Goal: Check status: Check status

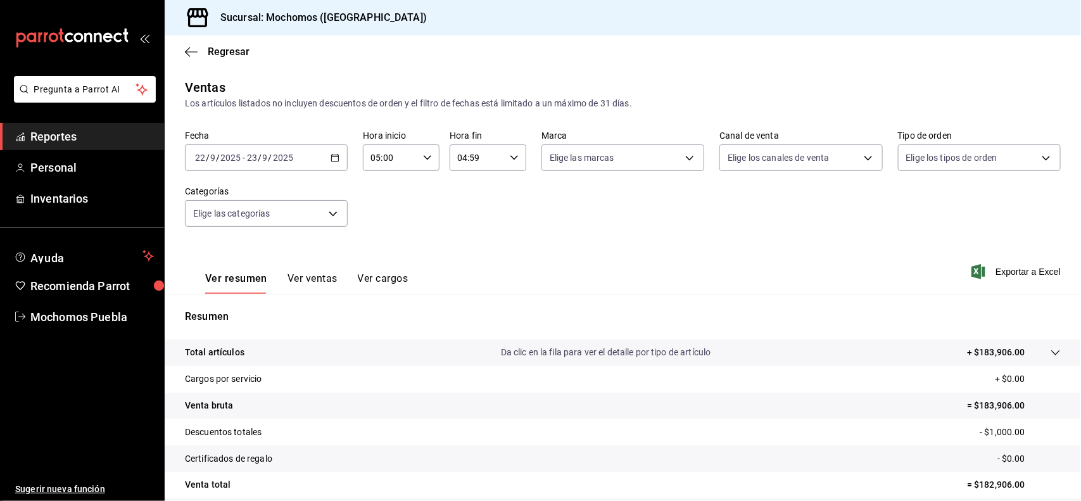
scroll to position [105, 0]
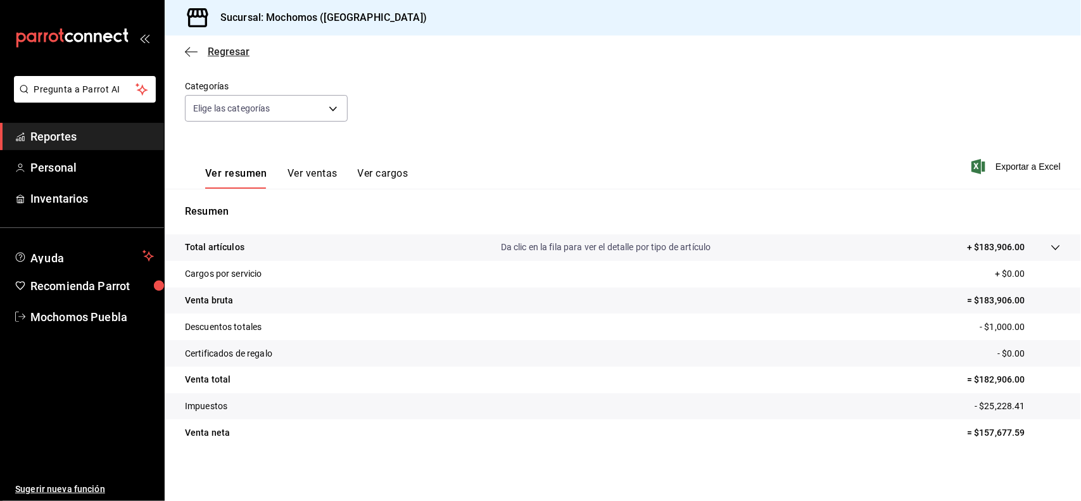
click at [238, 51] on span "Regresar" at bounding box center [229, 52] width 42 height 12
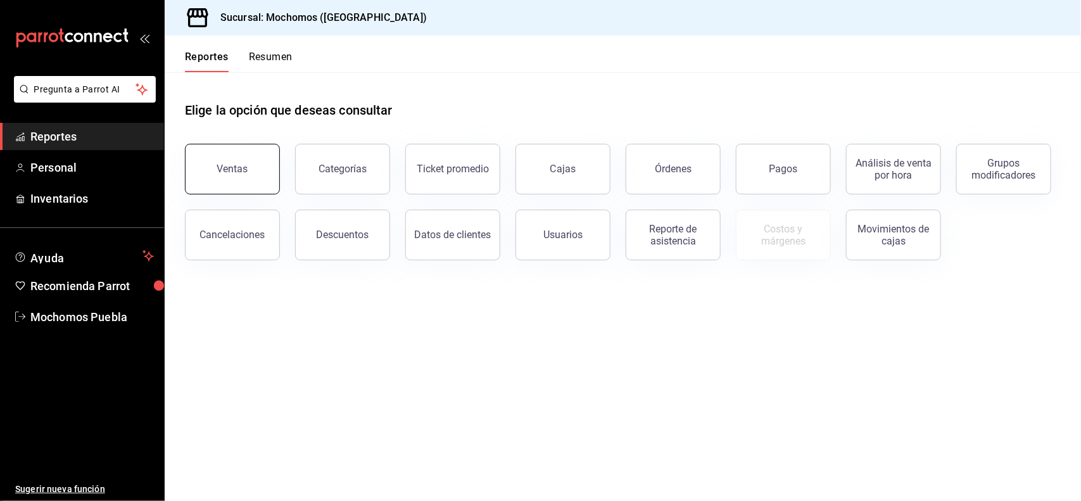
click at [258, 158] on button "Ventas" at bounding box center [232, 169] width 95 height 51
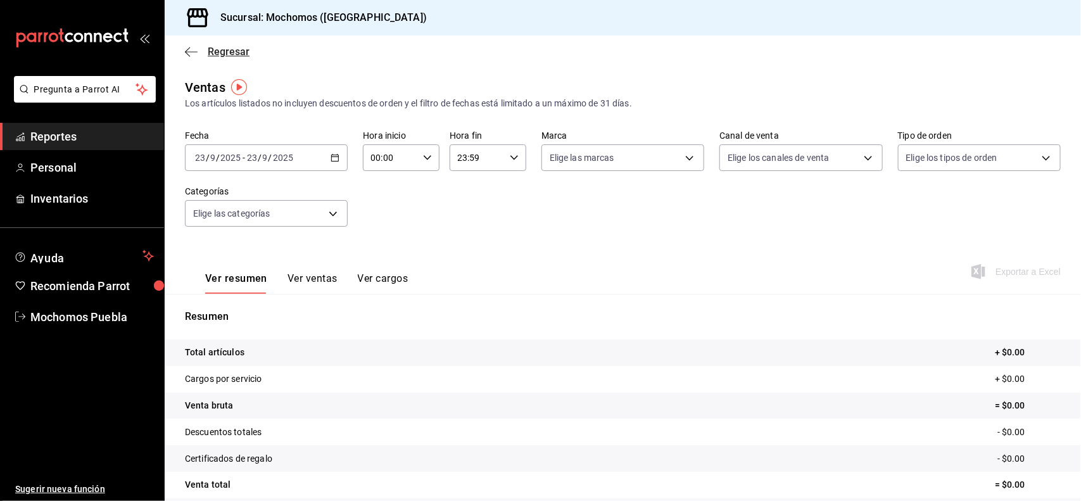
click at [224, 51] on span "Regresar" at bounding box center [229, 52] width 42 height 12
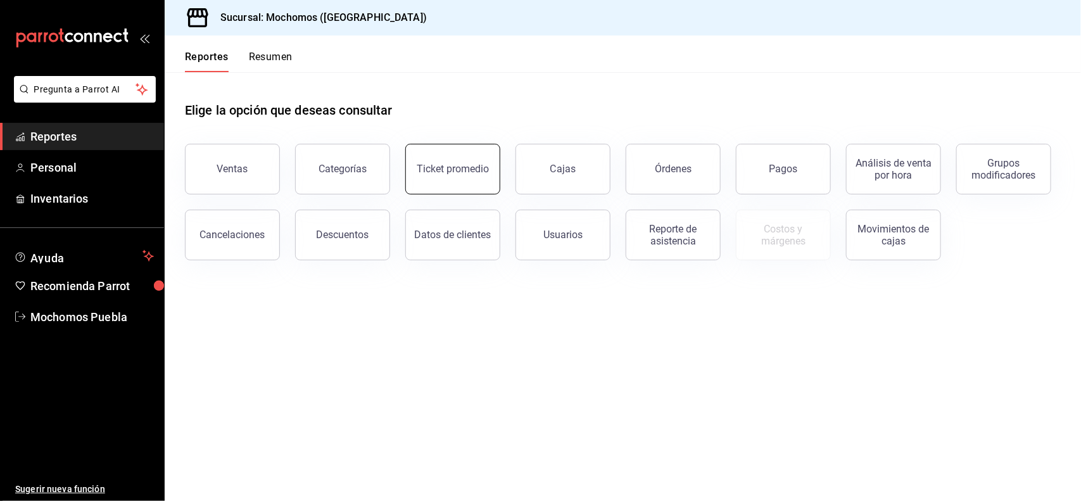
click at [436, 169] on div "Ticket promedio" at bounding box center [453, 169] width 72 height 12
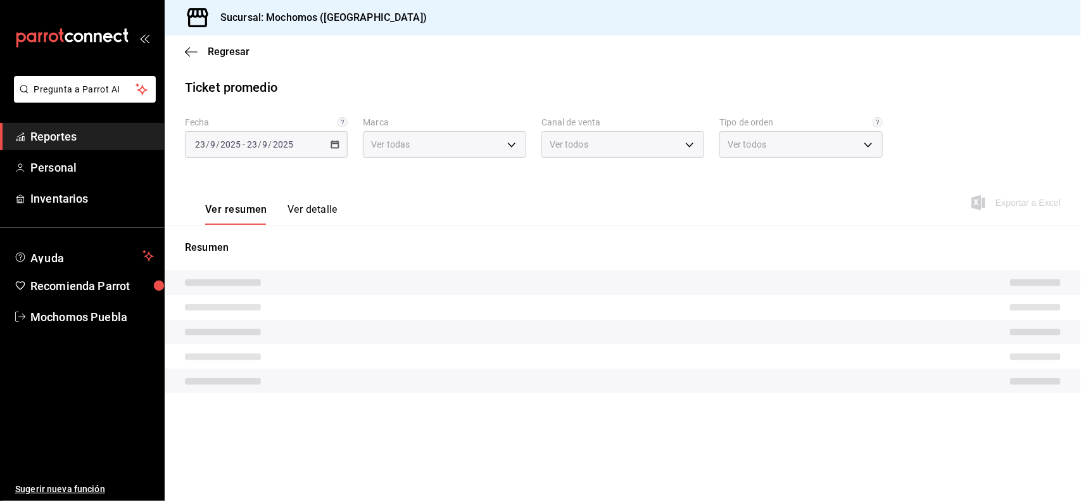
type input "65eb7388-82e4-42fa-8caf-680550c77e6f"
type input "PARROT,UBER_EATS,RAPPI,DIDI_FOOD,ONLINE"
type input "c7bc0ce2-274d-49fd-89f5-4bcf8044acf9,c9e91c43-775f-4cd6-ac16-cfdc9e5fd636,e77b1…"
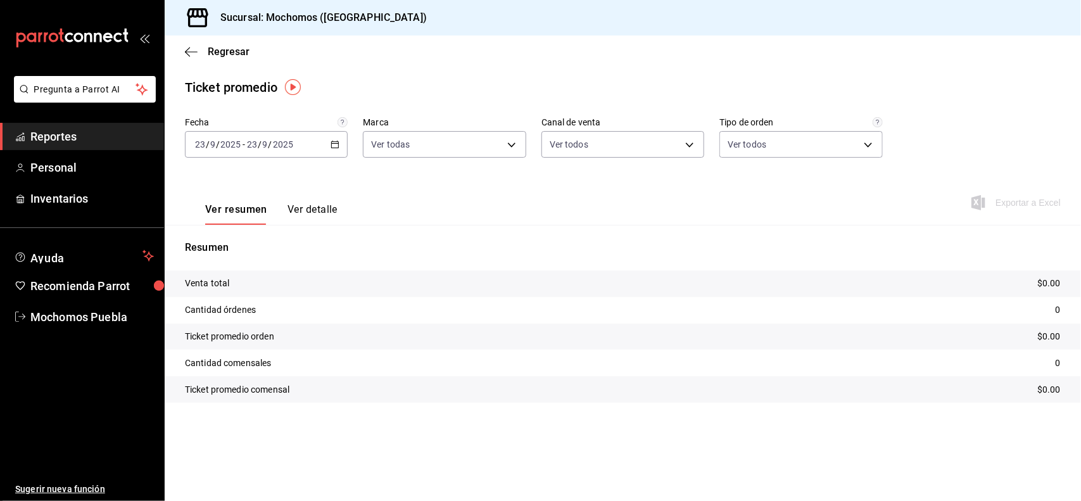
click at [333, 147] on icon "button" at bounding box center [335, 144] width 9 height 9
click at [245, 293] on span "Rango de fechas" at bounding box center [245, 296] width 98 height 13
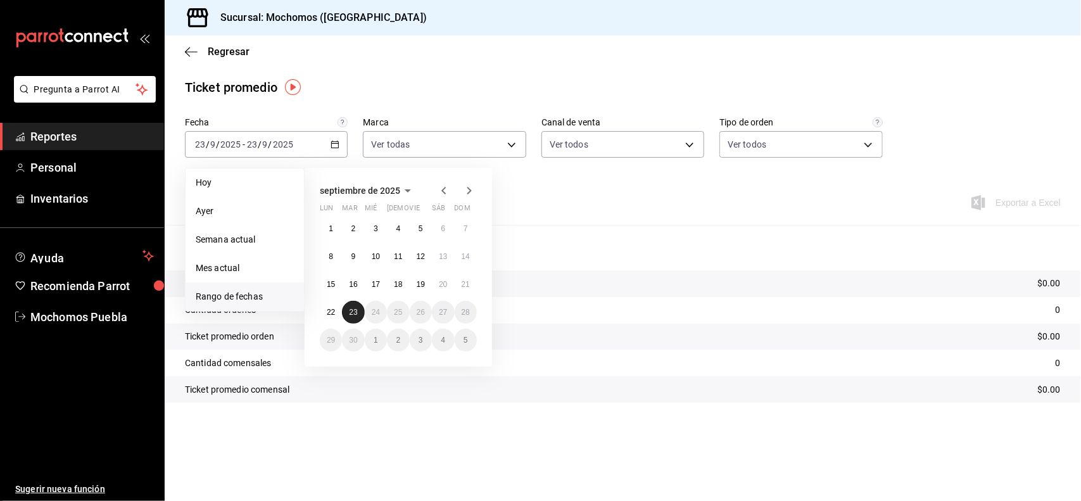
click at [350, 311] on abbr "23" at bounding box center [353, 312] width 8 height 9
click at [324, 315] on button "22" at bounding box center [331, 312] width 22 height 23
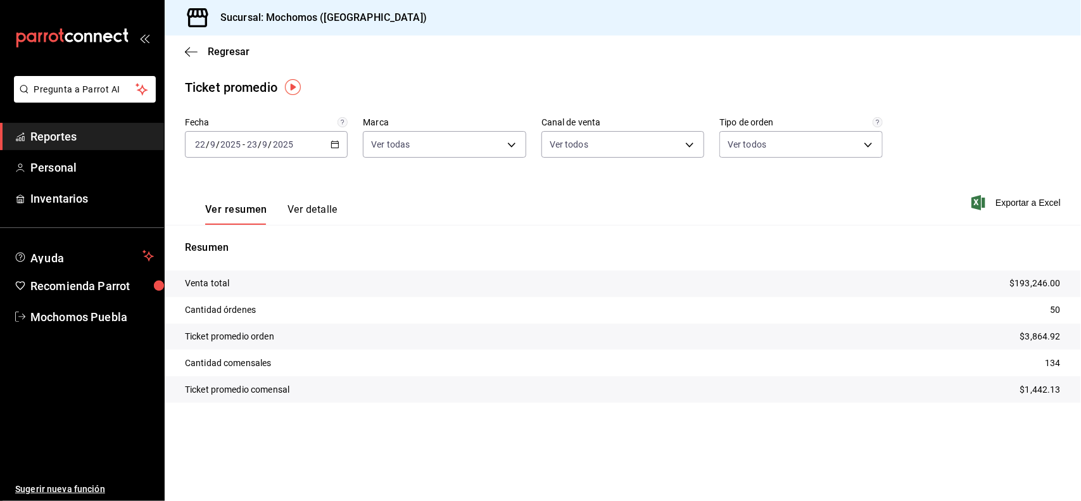
click at [336, 149] on div "[DATE] [DATE] - [DATE] [DATE]" at bounding box center [266, 144] width 163 height 27
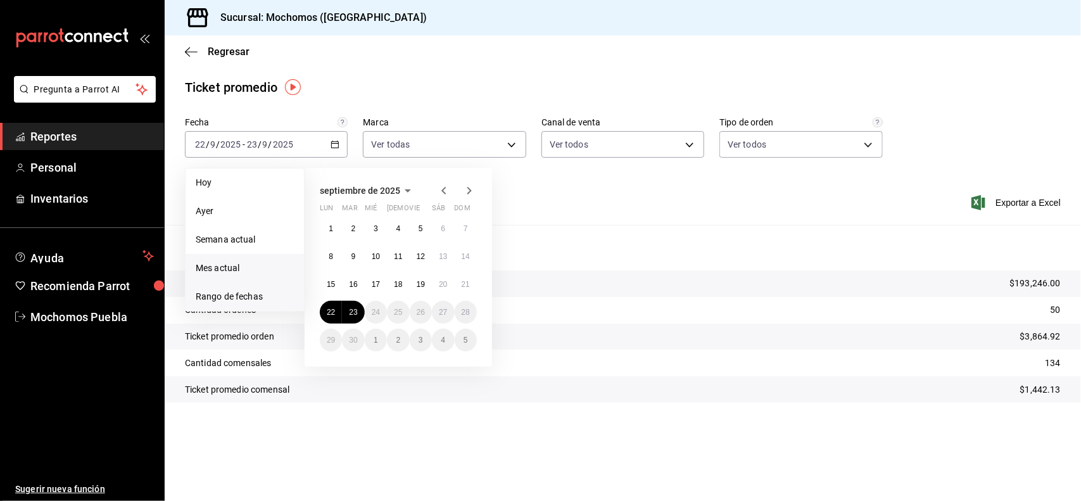
click at [222, 264] on span "Mes actual" at bounding box center [245, 268] width 98 height 13
